Goal: Task Accomplishment & Management: Manage account settings

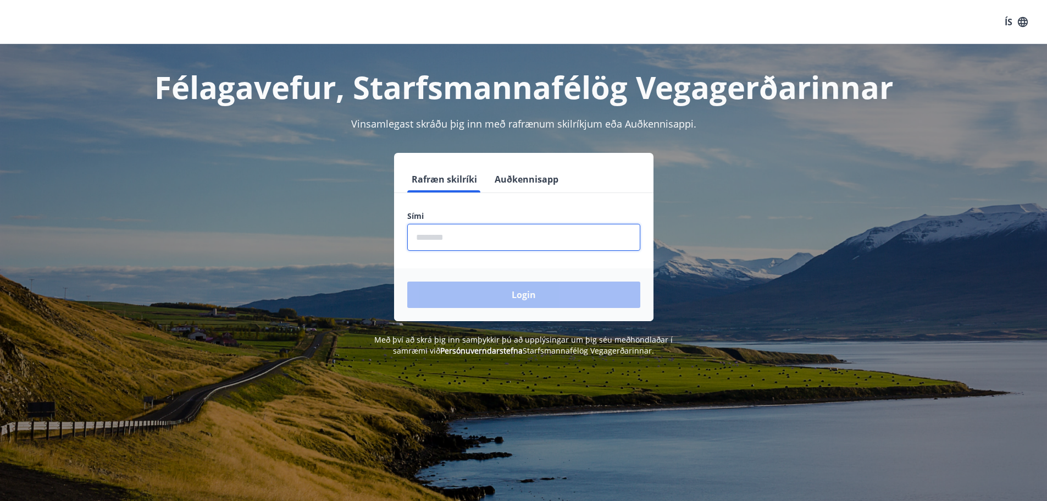
click at [465, 247] on input "phone" at bounding box center [523, 237] width 233 height 27
type input "********"
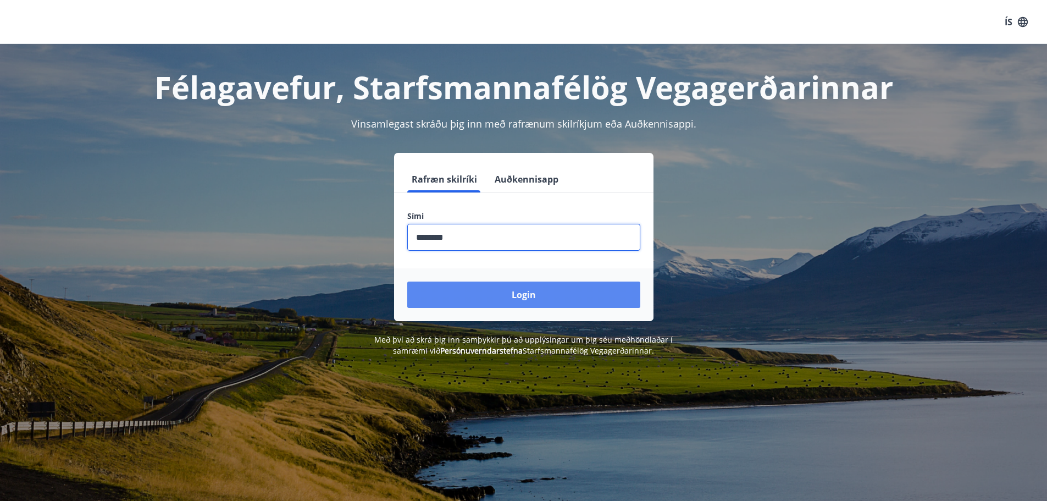
click at [522, 298] on button "Login" at bounding box center [523, 294] width 233 height 26
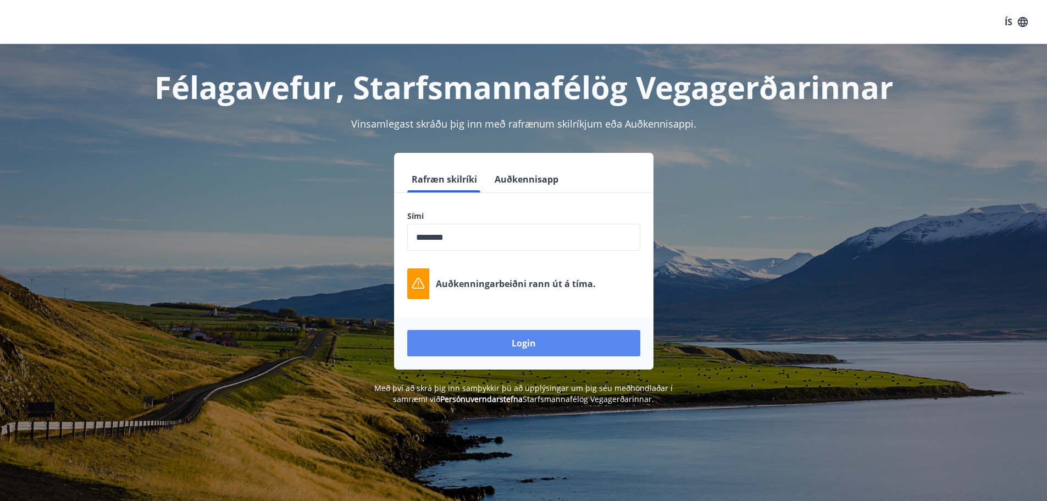
click at [507, 344] on button "Login" at bounding box center [523, 343] width 233 height 26
click at [520, 176] on button "Auðkennisapp" at bounding box center [526, 179] width 73 height 26
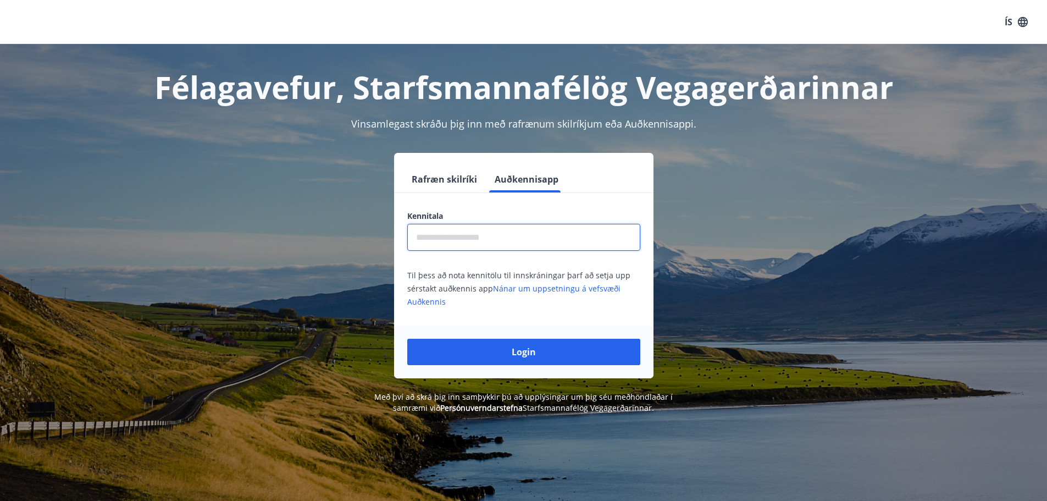
click at [509, 239] on input "text" at bounding box center [523, 237] width 233 height 27
click at [532, 290] on link "Nánar um uppsetningu á vefsvæði Auðkennis" at bounding box center [513, 295] width 213 height 24
click at [446, 179] on button "Rafræn skilríki" at bounding box center [444, 179] width 74 height 26
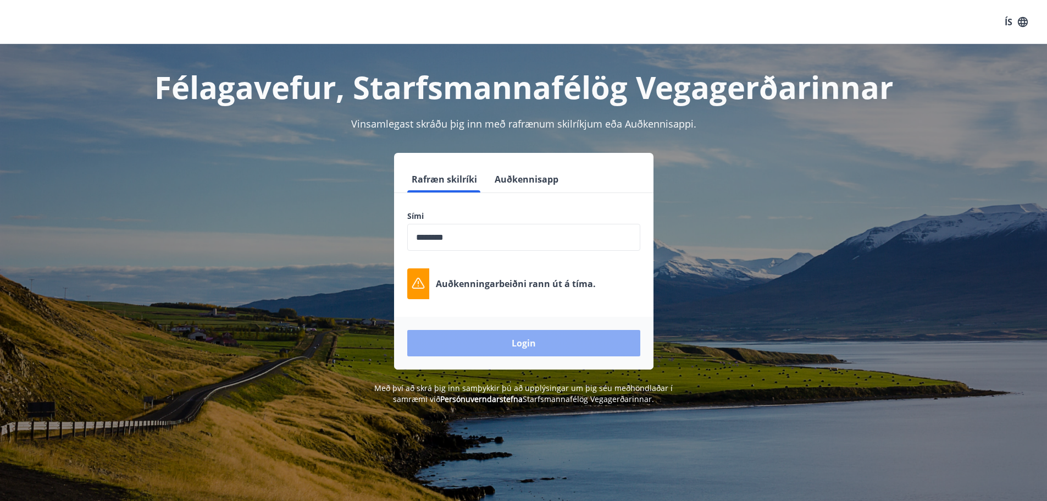
click at [509, 337] on button "Login" at bounding box center [523, 343] width 233 height 26
click at [524, 343] on button "Login" at bounding box center [523, 343] width 233 height 26
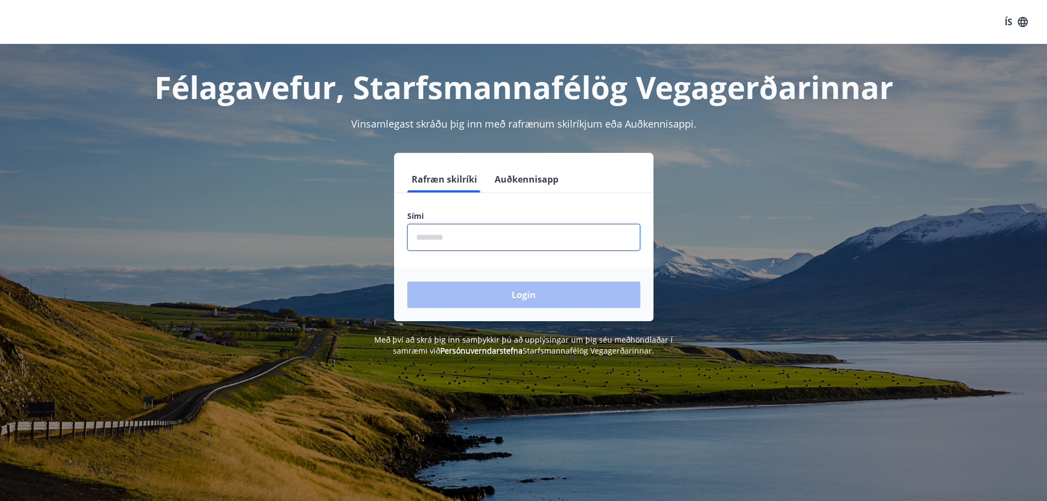
click at [502, 234] on input "phone" at bounding box center [523, 237] width 233 height 27
type input "********"
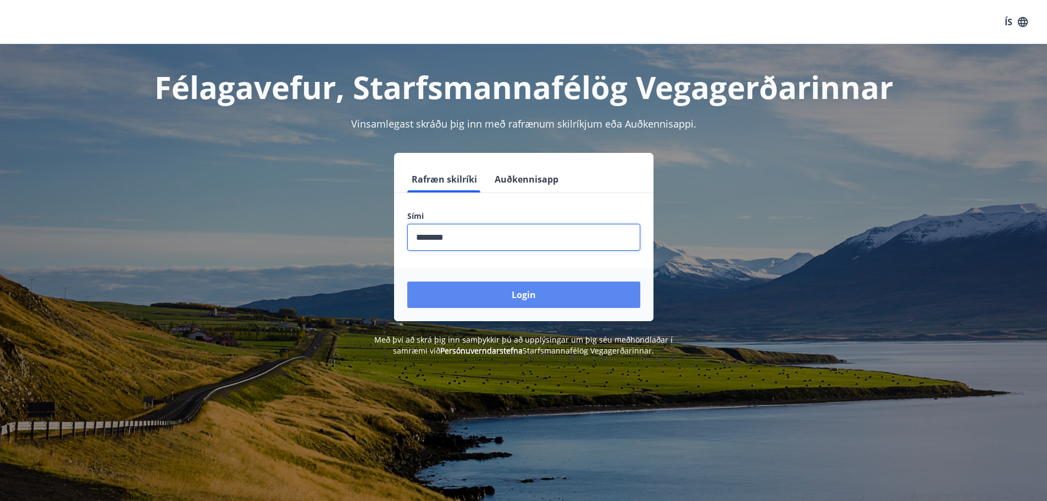
click at [508, 285] on button "Login" at bounding box center [523, 294] width 233 height 26
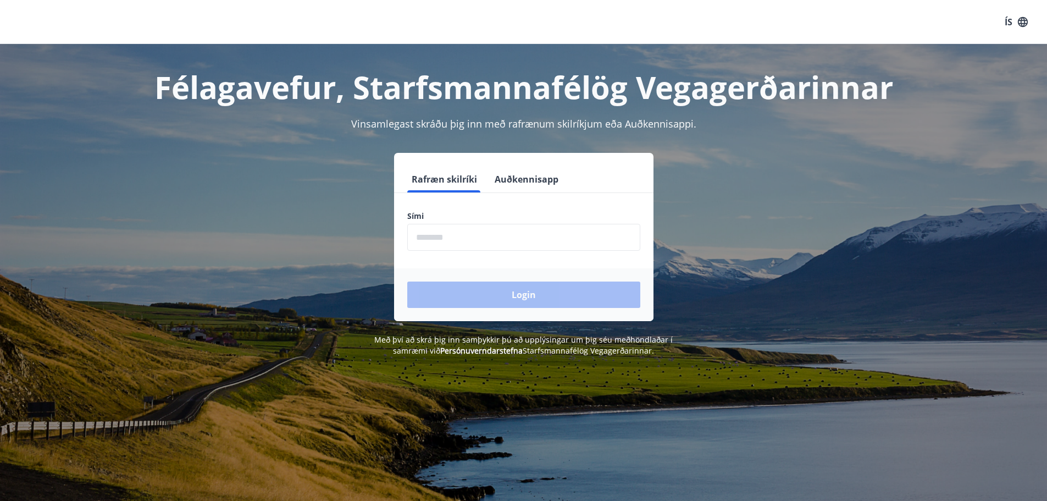
click at [489, 238] on input "phone" at bounding box center [523, 237] width 233 height 27
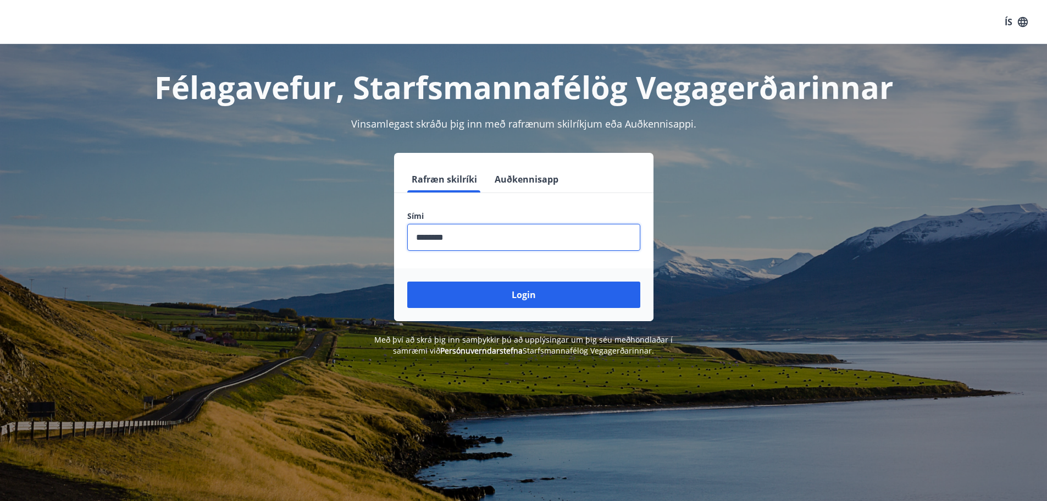
type input "********"
click at [407, 281] on button "Login" at bounding box center [523, 294] width 233 height 26
